Goal: Information Seeking & Learning: Understand process/instructions

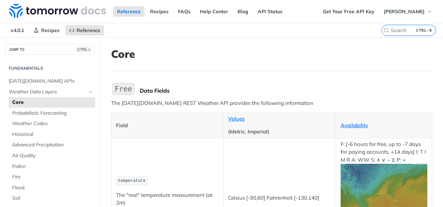
click at [200, 63] on header "Core" at bounding box center [271, 59] width 321 height 23
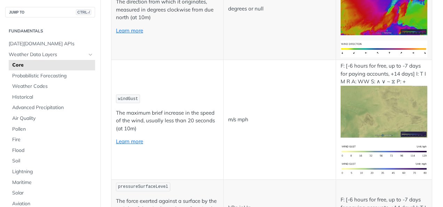
scroll to position [738, 0]
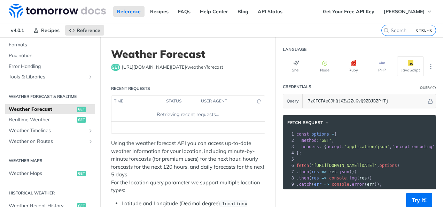
scroll to position [14, 0]
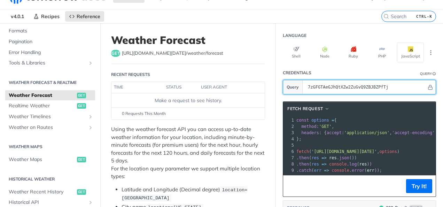
click at [392, 86] on input "7zGFGTAeGJhQtXZw2ZuGvQ9ZBJBZPfTj" at bounding box center [365, 87] width 122 height 14
drag, startPoint x: 382, startPoint y: 86, endPoint x: 302, endPoint y: 85, distance: 79.7
click at [304, 85] on input "7zGFGTAeGJhQtXZw2ZuGvQ9ZBJBZPfTj" at bounding box center [365, 87] width 122 height 14
paste input "7zGFGTAeGJhQtXZw2ZuGvQ9ZBJBZPfTj"
type input "7zGFGTAeGJhQtXZw2ZuGvQ9ZBJBZPfTj"
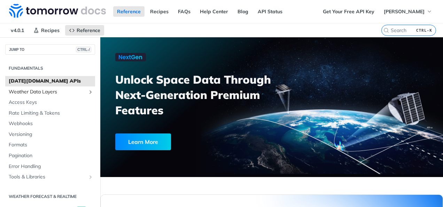
click at [37, 91] on span "Weather Data Layers" at bounding box center [47, 91] width 77 height 7
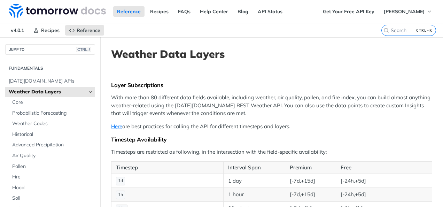
click at [88, 89] on button "Hide subpages for Weather Data Layers" at bounding box center [91, 92] width 6 height 6
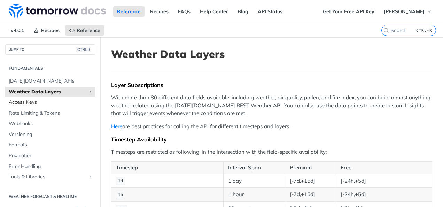
click at [63, 100] on span "Access Keys" at bounding box center [51, 102] width 85 height 7
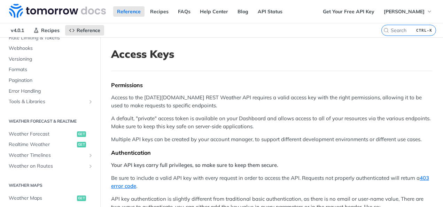
scroll to position [80, 0]
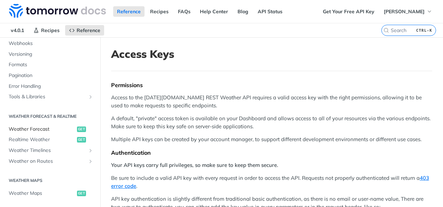
click at [52, 130] on span "Weather Forecast" at bounding box center [42, 129] width 66 height 7
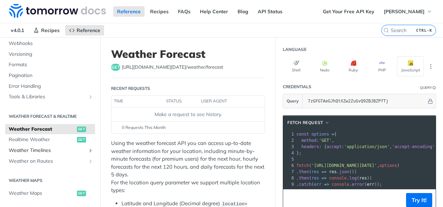
click at [43, 145] on link "Weather Timelines" at bounding box center [50, 150] width 90 height 10
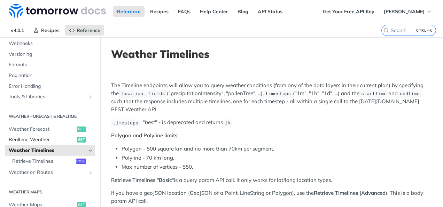
click at [40, 139] on span "Realtime Weather" at bounding box center [42, 139] width 66 height 7
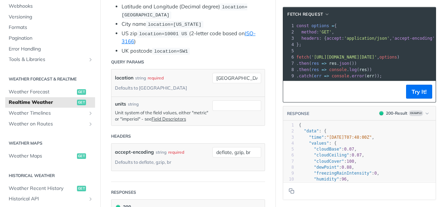
scroll to position [195, 0]
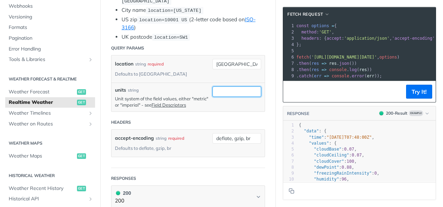
click at [228, 88] on input "units" at bounding box center [236, 91] width 49 height 10
type input "metric"
click at [193, 139] on div "accept-encoding string required Defaults to deflate, gzip, br" at bounding box center [162, 143] width 94 height 20
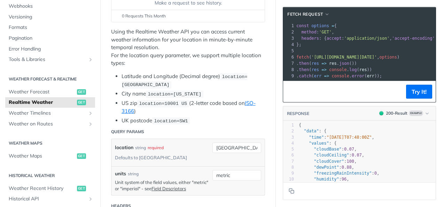
scroll to position [125, 0]
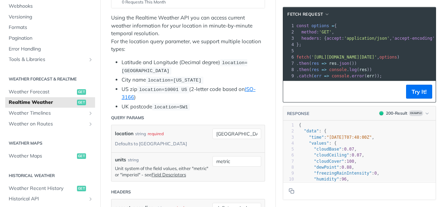
click at [383, 73] on pre ". catch ( err => console . error ( err ));" at bounding box center [446, 76] width 303 height 6
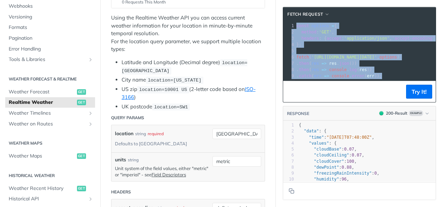
drag, startPoint x: 382, startPoint y: 75, endPoint x: 290, endPoint y: 23, distance: 105.8
click at [295, 23] on div "1 const options = { 2 method : 'GET' , 3 headers : { accept : 'application/json…" at bounding box center [446, 51] width 303 height 56
copy div "const options = { 2 method : 'GET' , 3 headers : { accept : 'application/json' …"
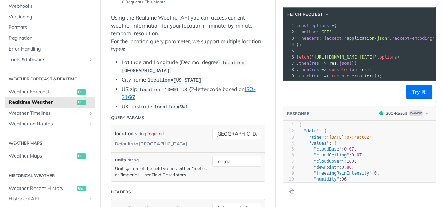
click at [255, 67] on li "Latitude and Longitude (Decimal degree) location=42.3478, -71.0466" at bounding box center [192, 66] width 143 height 16
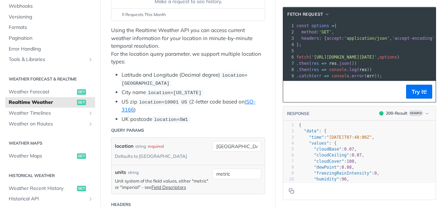
scroll to position [111, 0]
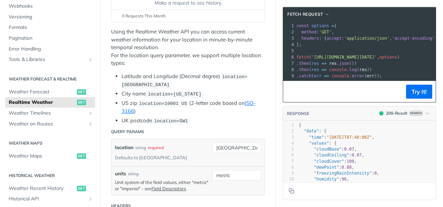
click at [283, 140] on div "3" at bounding box center [288, 137] width 11 height 6
